Goal: Transaction & Acquisition: Purchase product/service

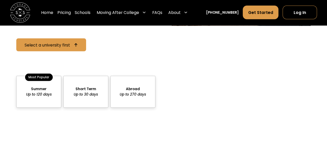
scroll to position [495, 0]
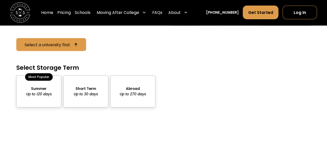
click at [56, 99] on div "package-pricing" at bounding box center [38, 92] width 45 height 32
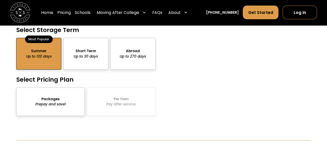
scroll to position [535, 0]
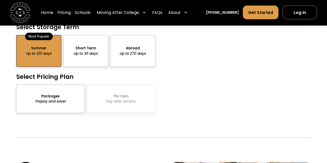
click at [52, 107] on div "package-pricing" at bounding box center [50, 99] width 69 height 28
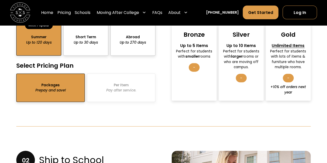
scroll to position [547, 0]
click at [196, 68] on div "-" at bounding box center [194, 67] width 11 height 9
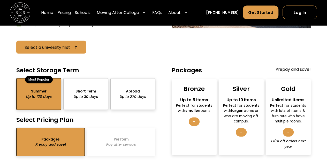
scroll to position [493, 0]
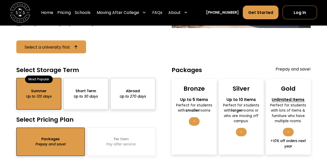
click at [192, 96] on div "Bronze Up to 5 Items Perfect for students with smaller rooms -" at bounding box center [194, 117] width 45 height 76
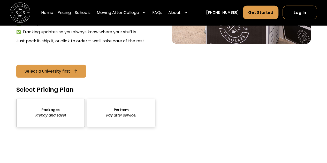
scroll to position [780, 0]
click at [77, 121] on div "sts" at bounding box center [50, 113] width 69 height 28
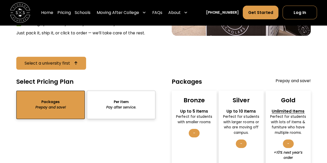
scroll to position [788, 0]
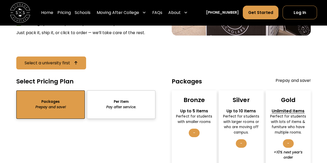
click at [101, 118] on div "sts" at bounding box center [121, 105] width 69 height 28
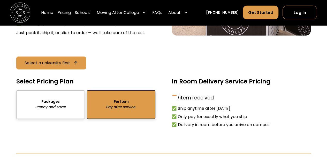
click at [68, 104] on div "sts" at bounding box center [50, 105] width 69 height 28
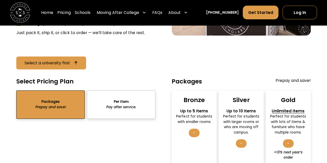
scroll to position [820, 0]
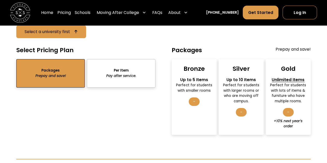
click at [201, 97] on div "Bronze Up to 5 Items Perfect for students with smaller rooms -" at bounding box center [194, 97] width 45 height 76
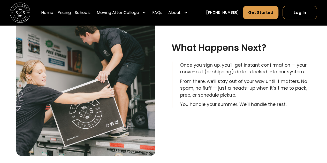
scroll to position [1028, 0]
